Goal: Information Seeking & Learning: Learn about a topic

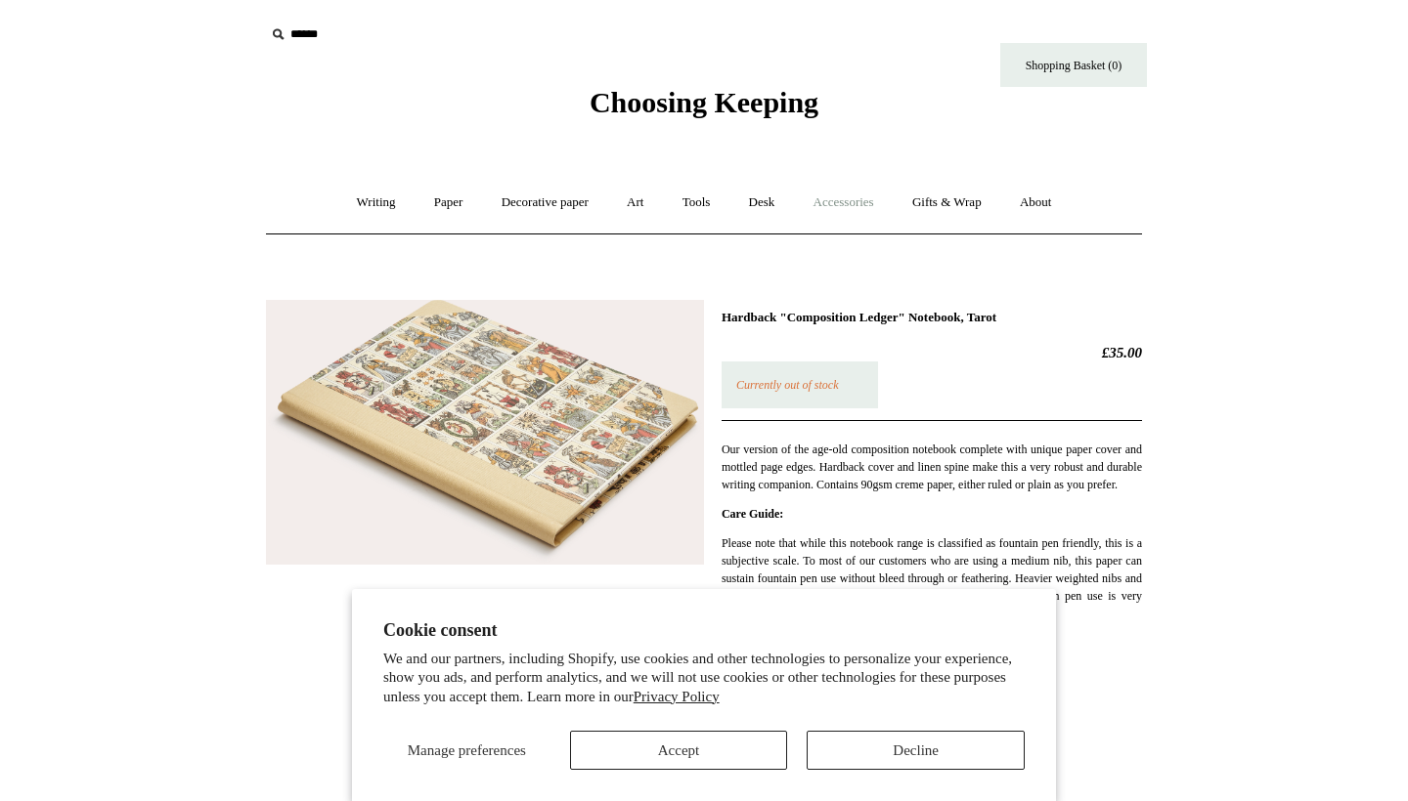
click at [845, 199] on link "Accessories +" at bounding box center [844, 203] width 96 height 52
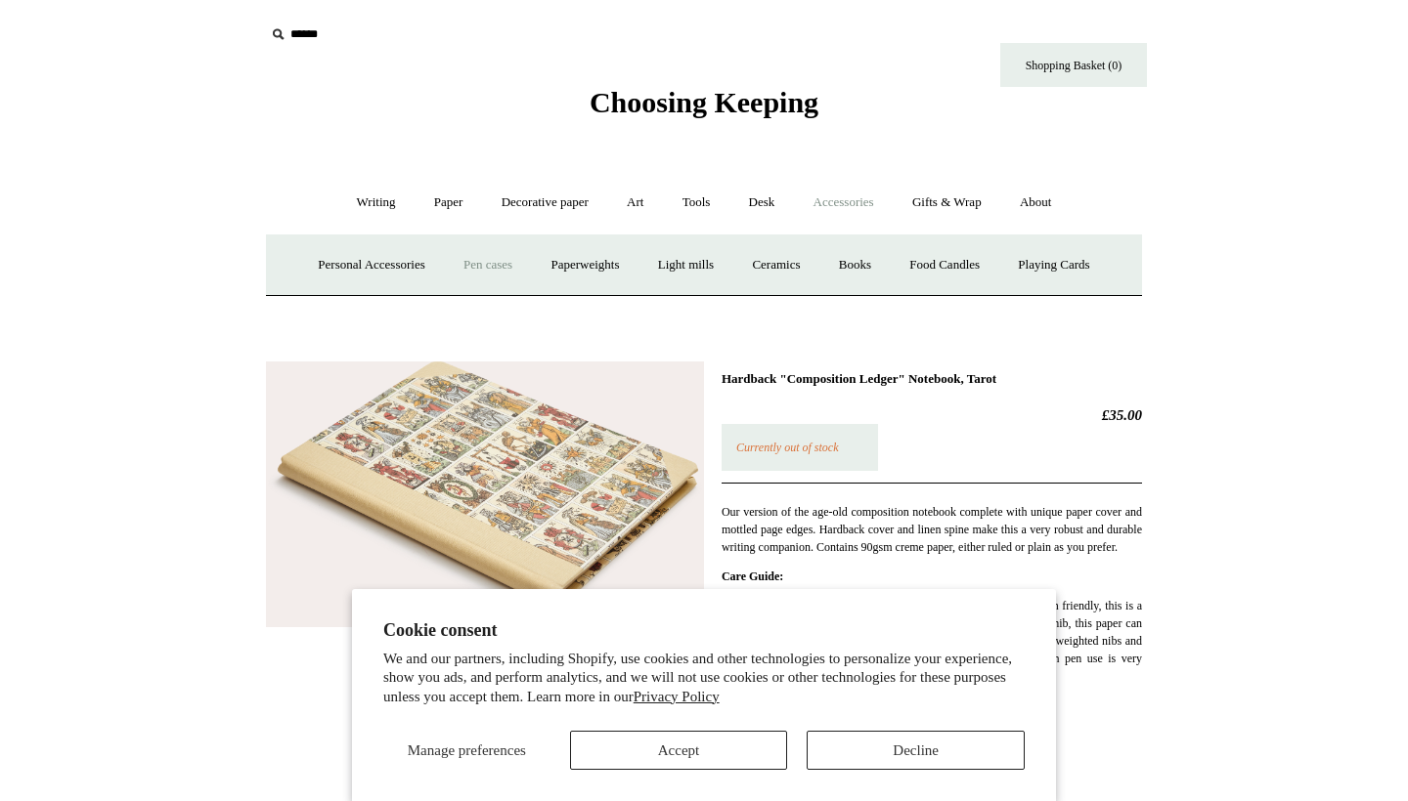
click at [466, 269] on link "Pen cases" at bounding box center [488, 265] width 84 height 52
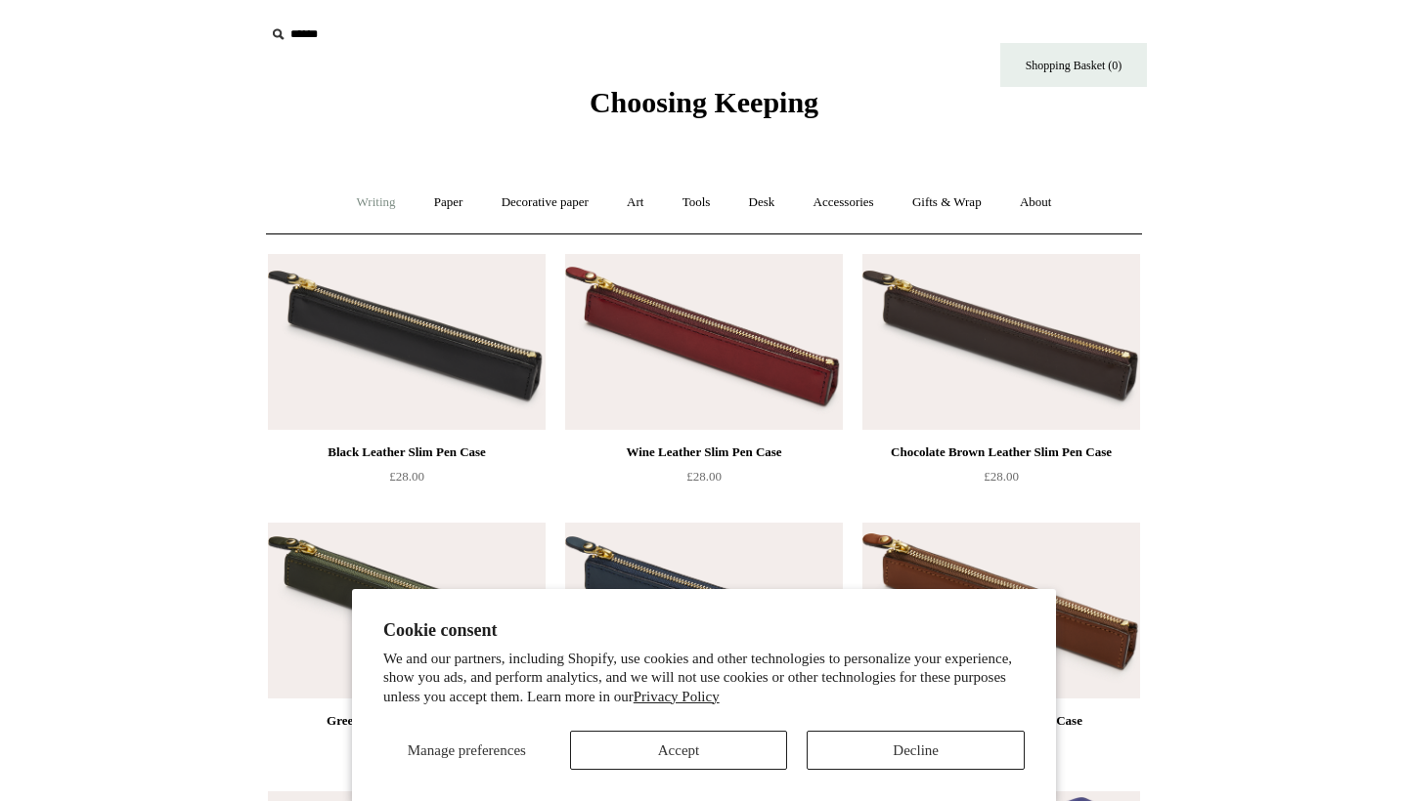
click at [361, 199] on link "Writing +" at bounding box center [376, 203] width 74 height 52
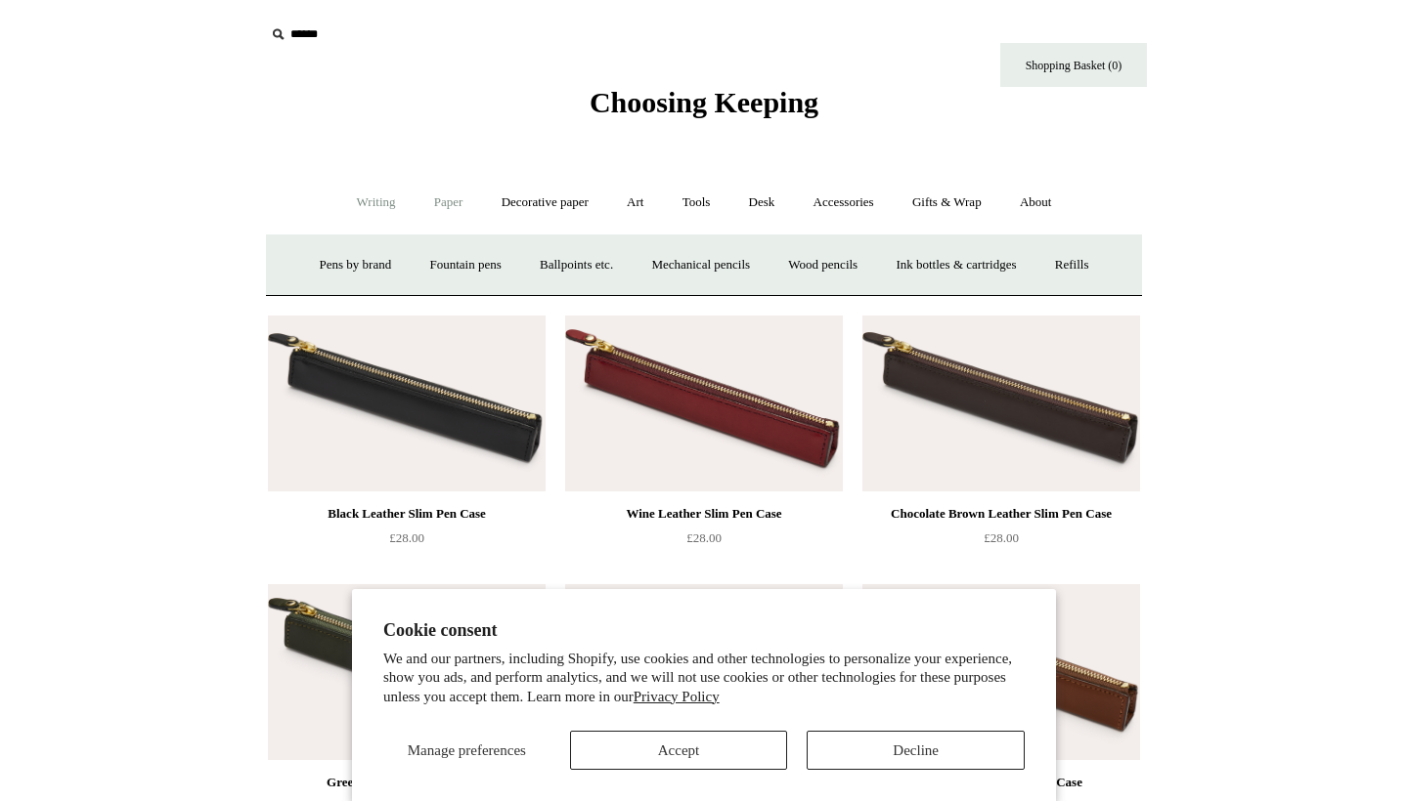
click at [442, 209] on link "Paper +" at bounding box center [448, 203] width 65 height 52
click at [432, 263] on link "Notebooks +" at bounding box center [430, 265] width 90 height 52
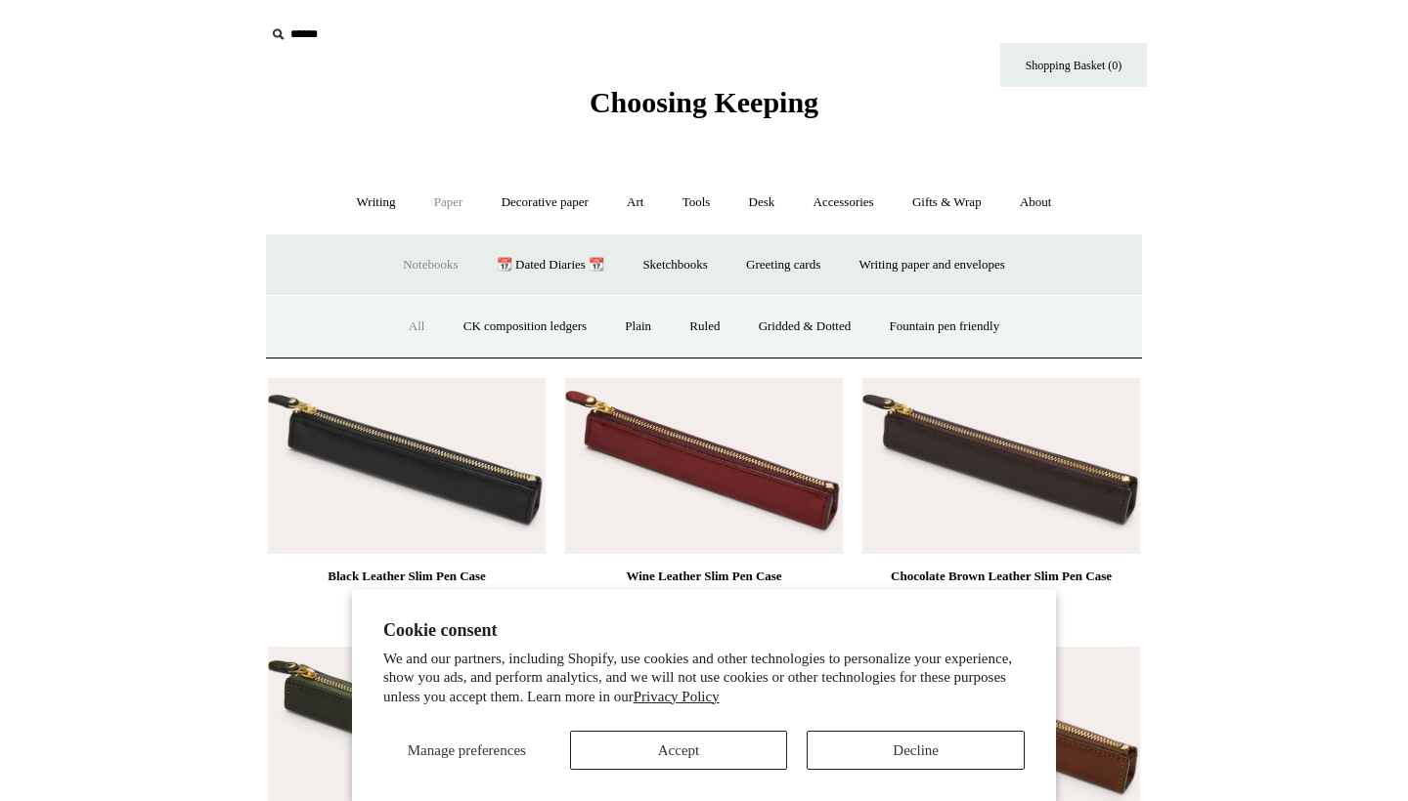
click at [400, 317] on link "All" at bounding box center [417, 327] width 52 height 52
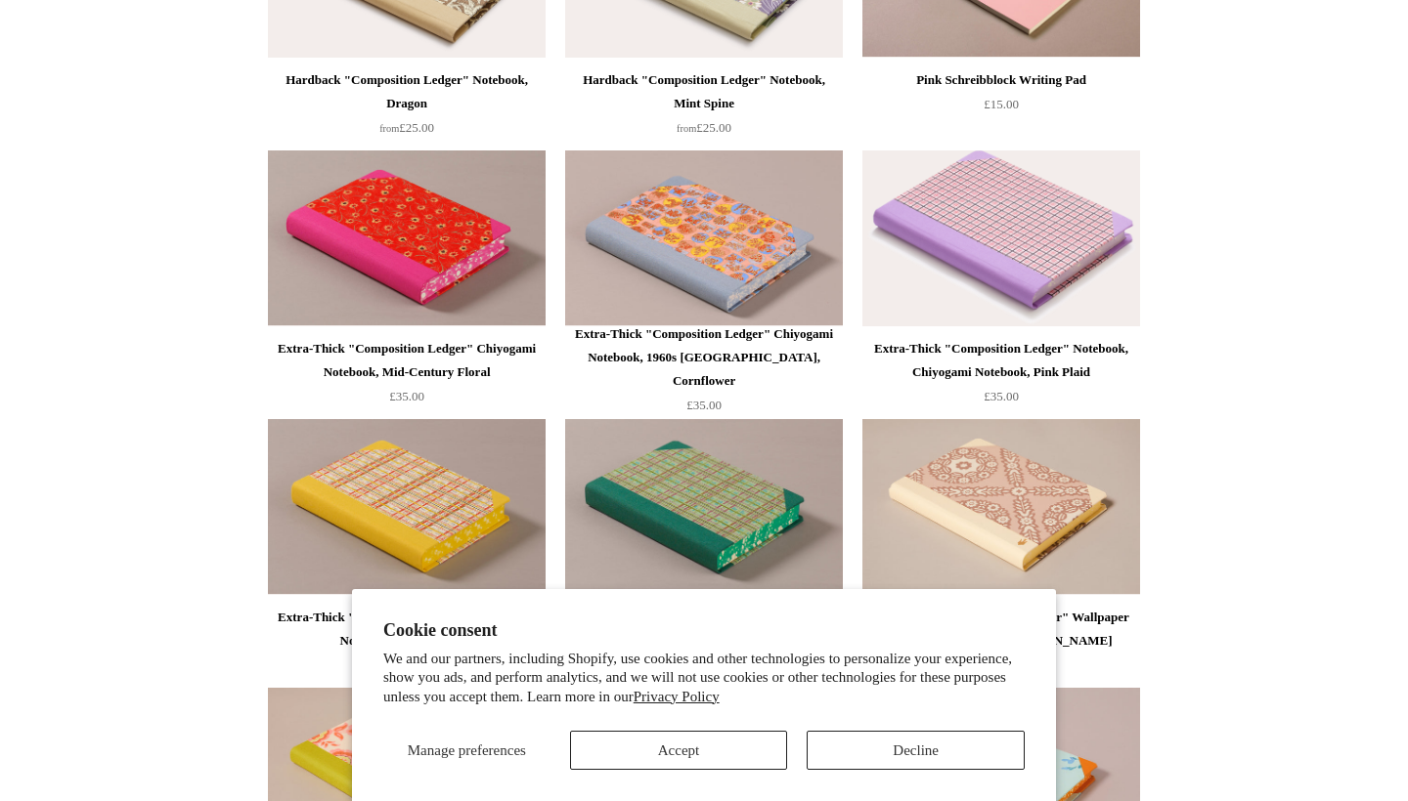
scroll to position [1181, 0]
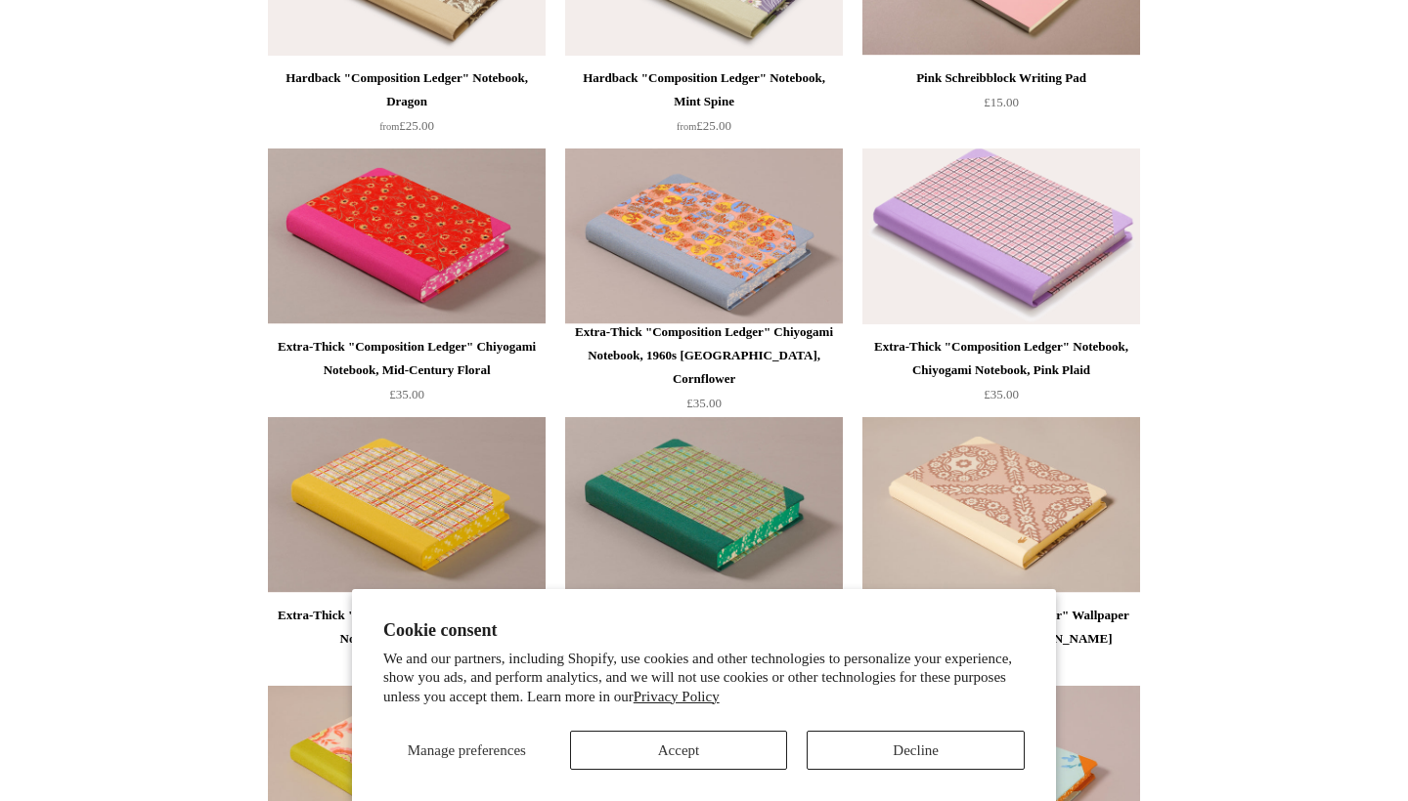
click at [758, 358] on div "Extra-Thick "Composition Ledger" Chiyogami Notebook, 1960s [GEOGRAPHIC_DATA], C…" at bounding box center [704, 356] width 268 height 70
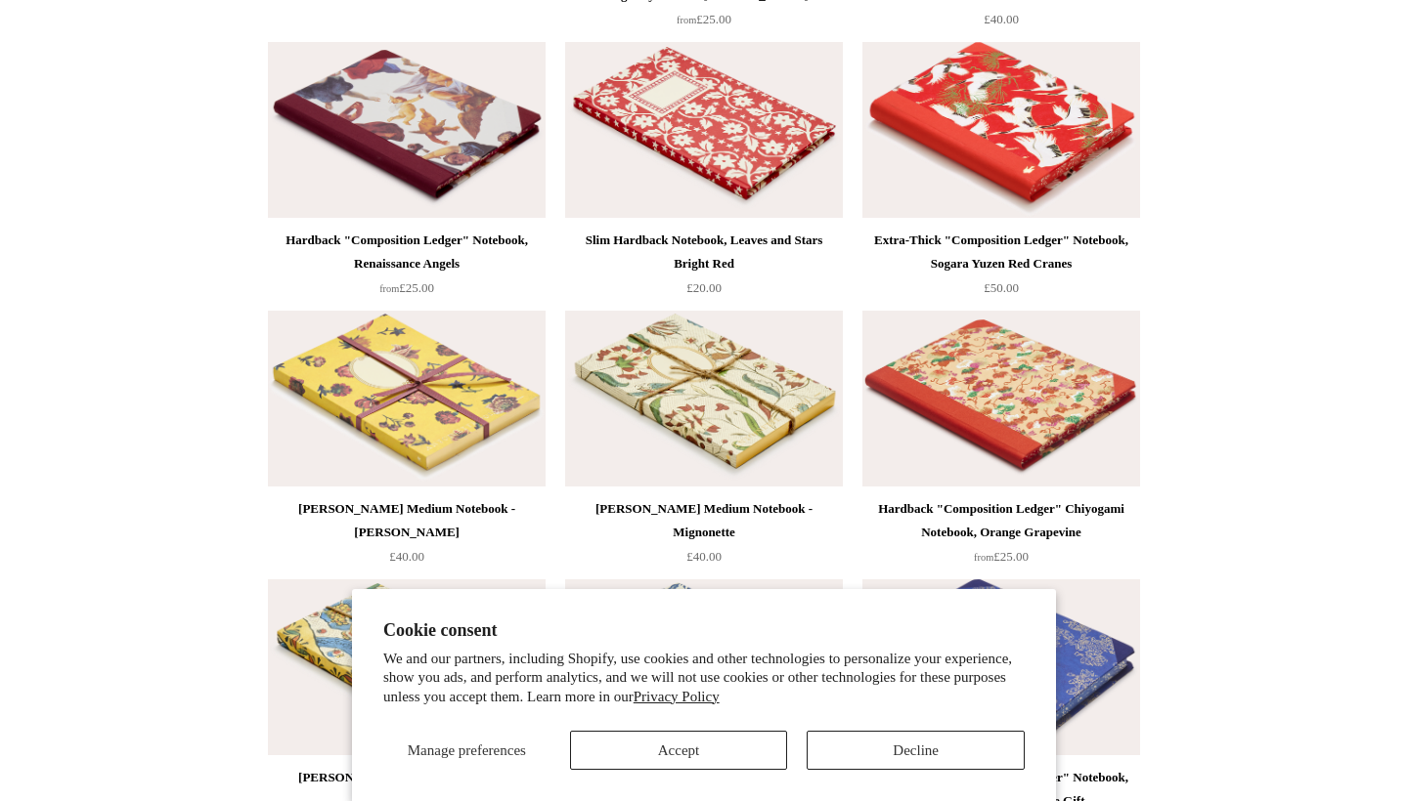
scroll to position [9899, 0]
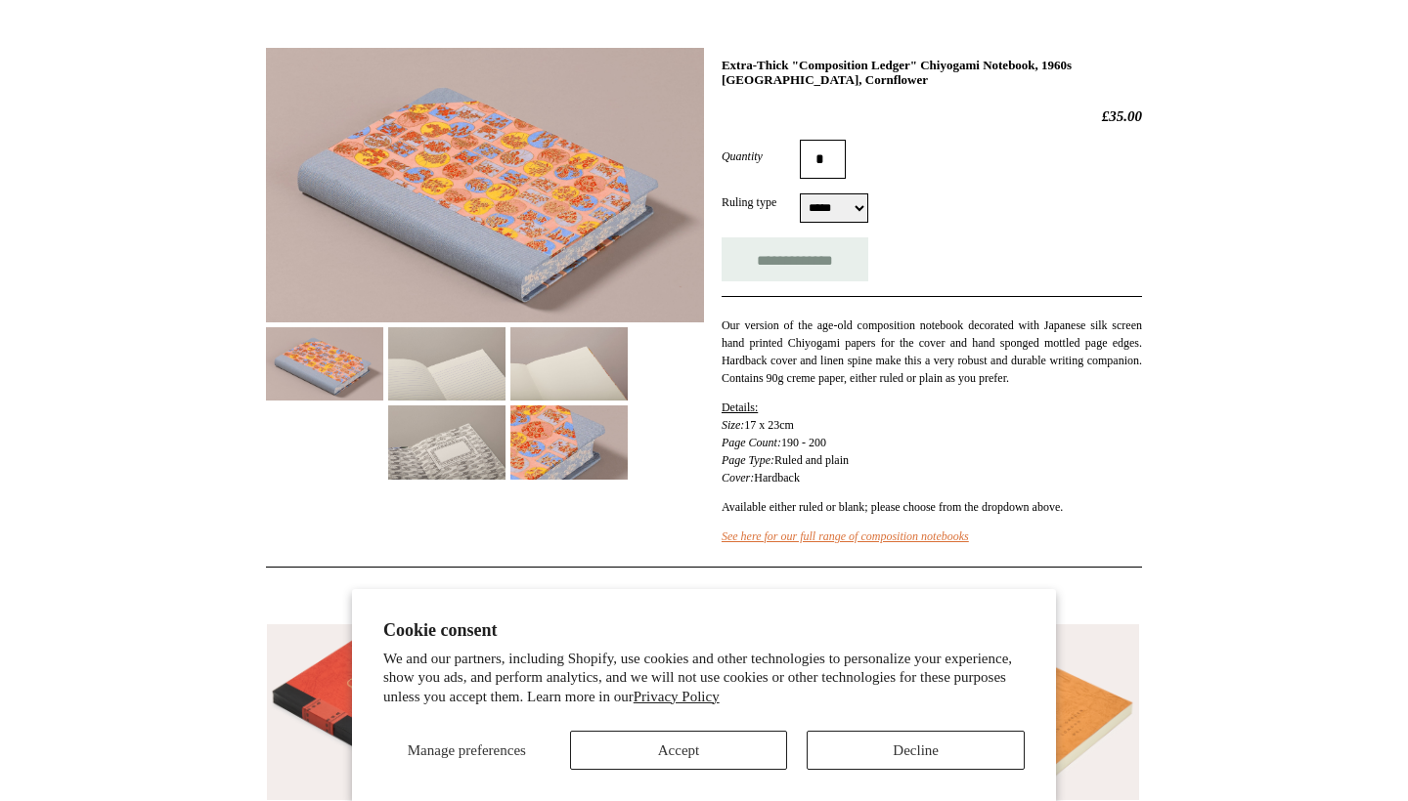
scroll to position [287, 0]
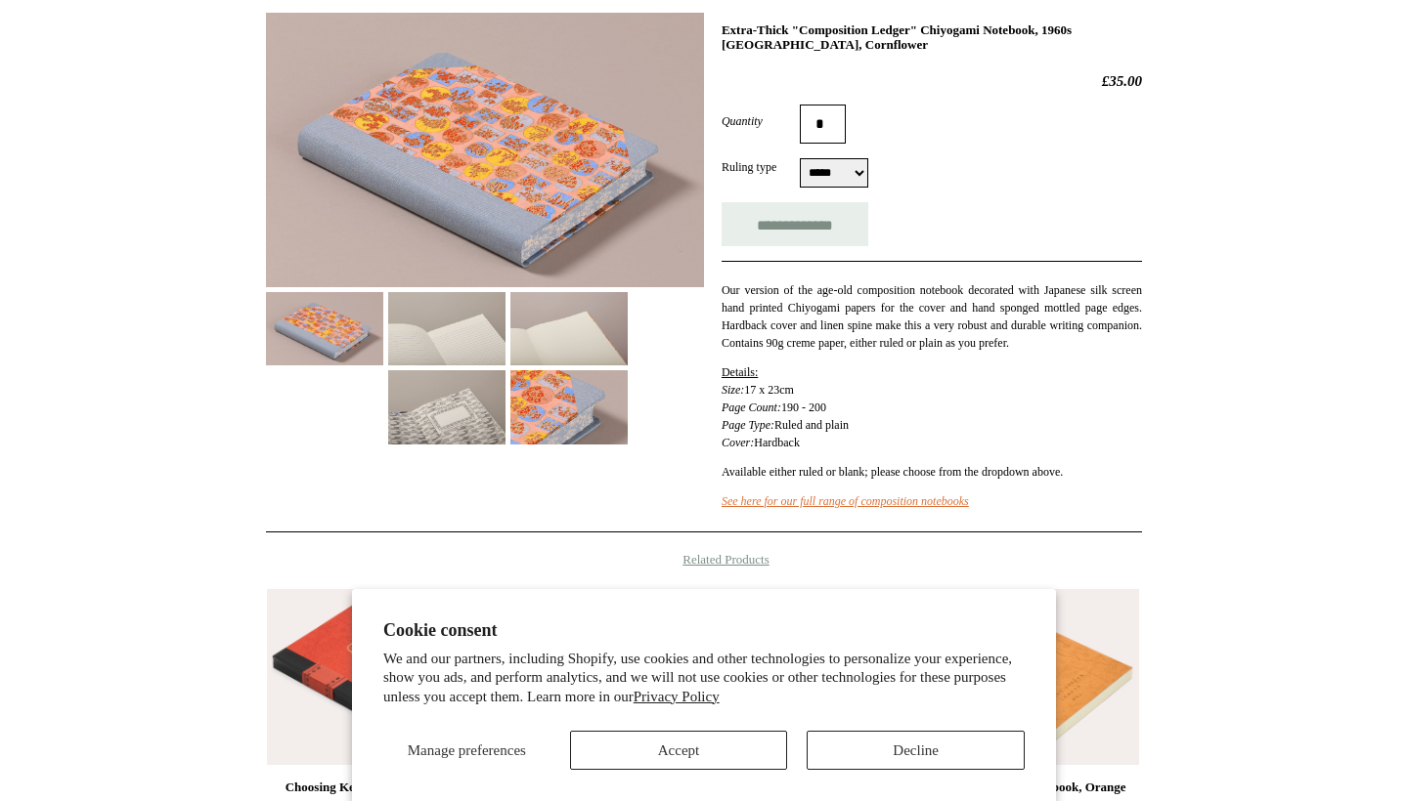
click at [449, 361] on img at bounding box center [446, 328] width 117 height 73
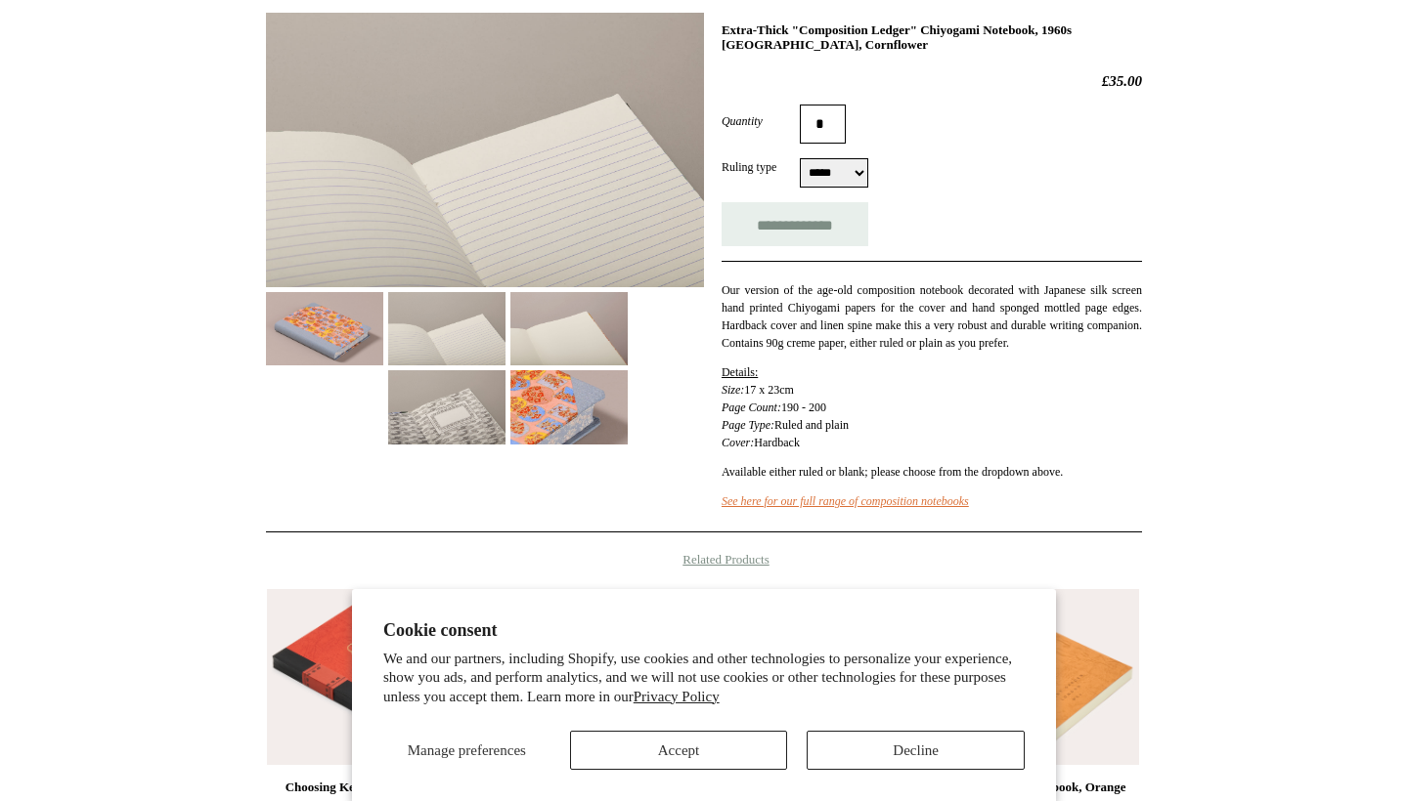
click at [554, 333] on img at bounding box center [568, 328] width 117 height 73
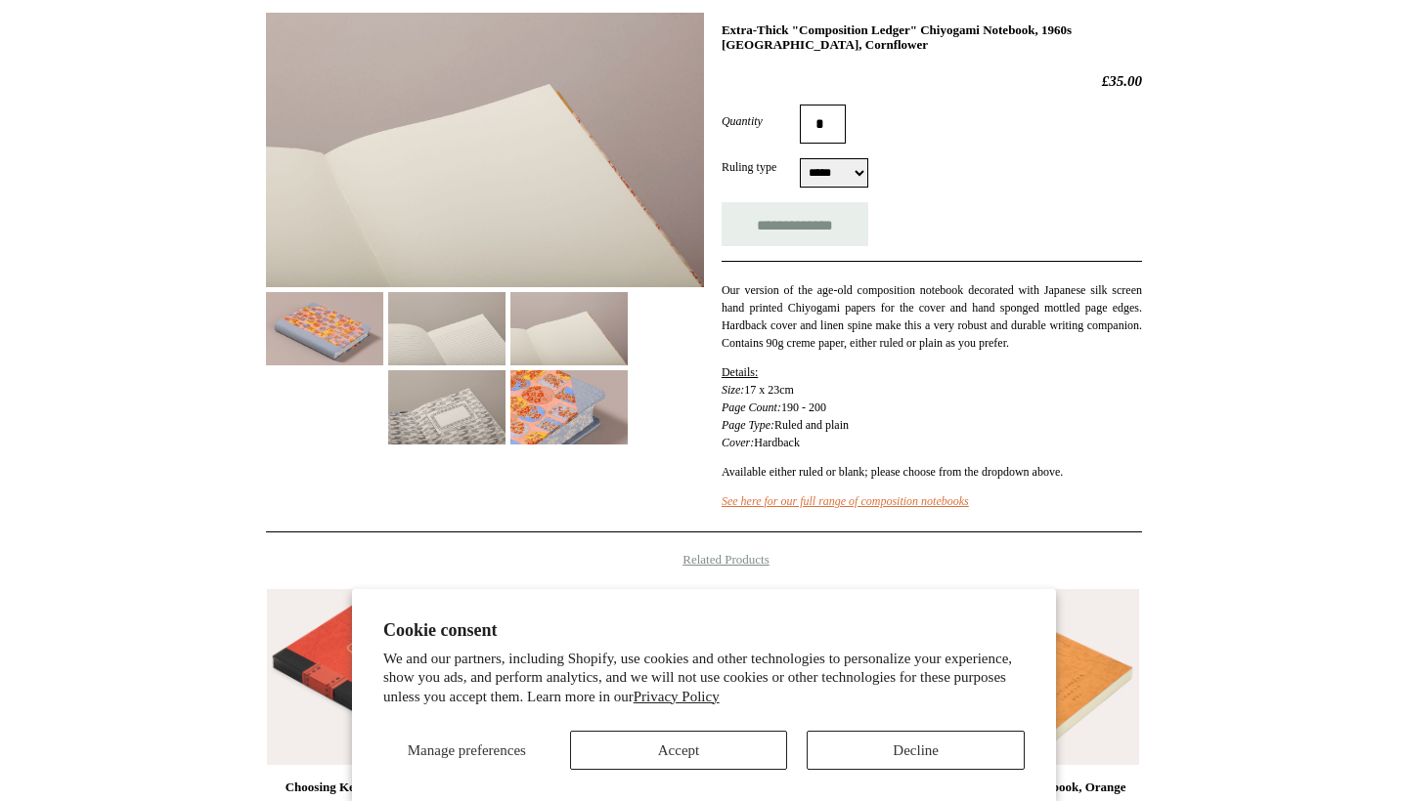
click at [508, 387] on div at bounding box center [485, 221] width 438 height 447
click at [560, 389] on img at bounding box center [568, 406] width 117 height 73
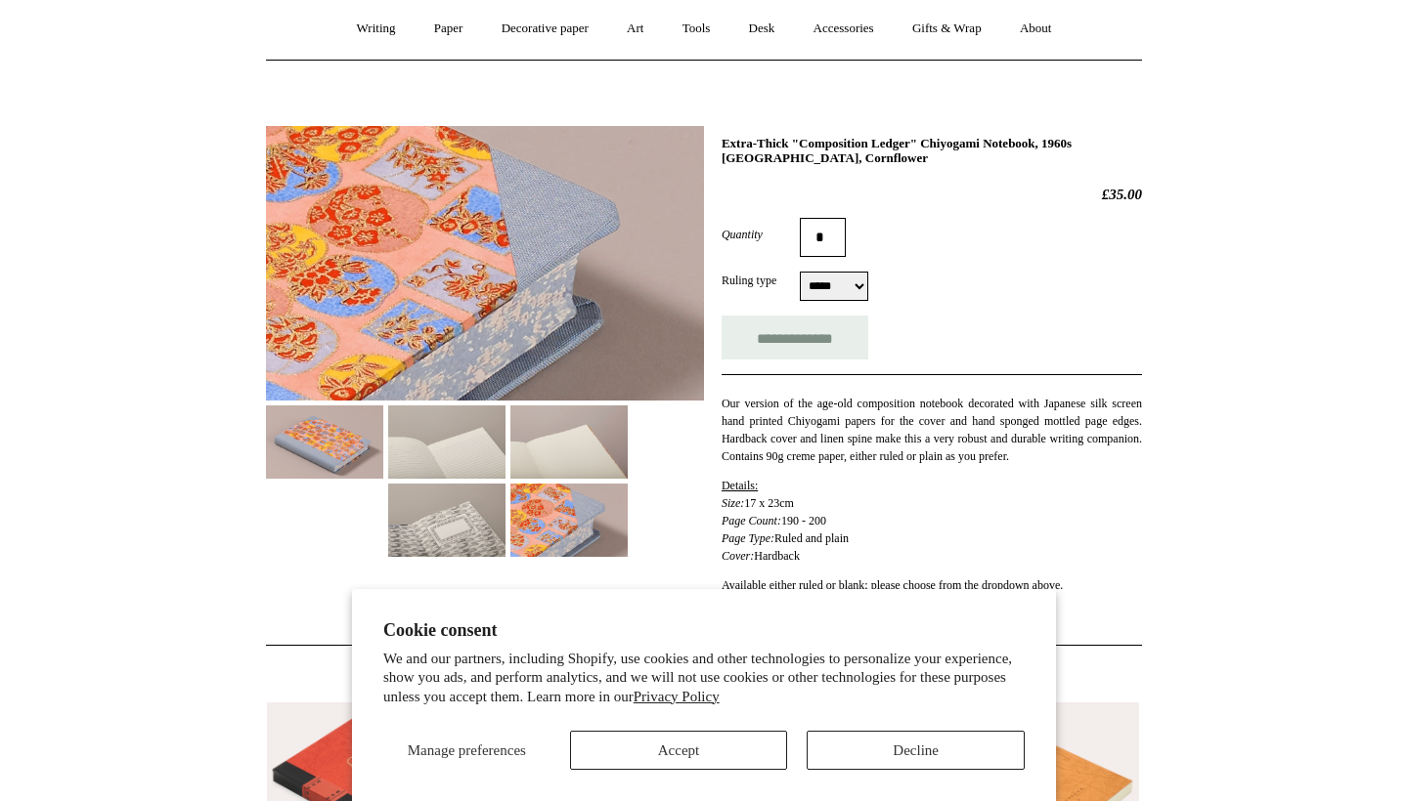
scroll to position [175, 0]
